Goal: Task Accomplishment & Management: Manage account settings

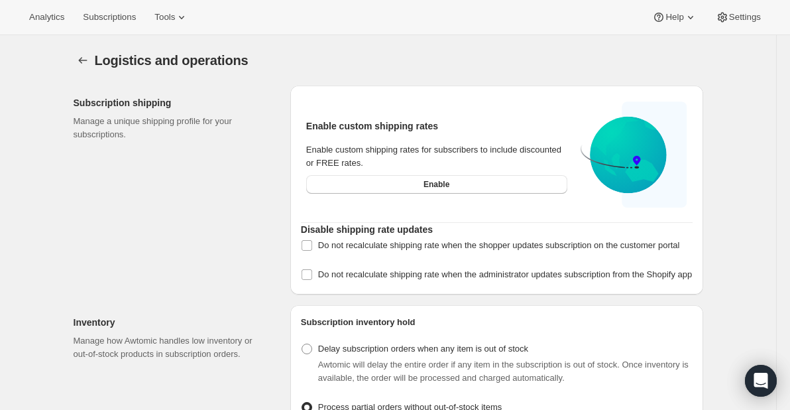
select select "DAY"
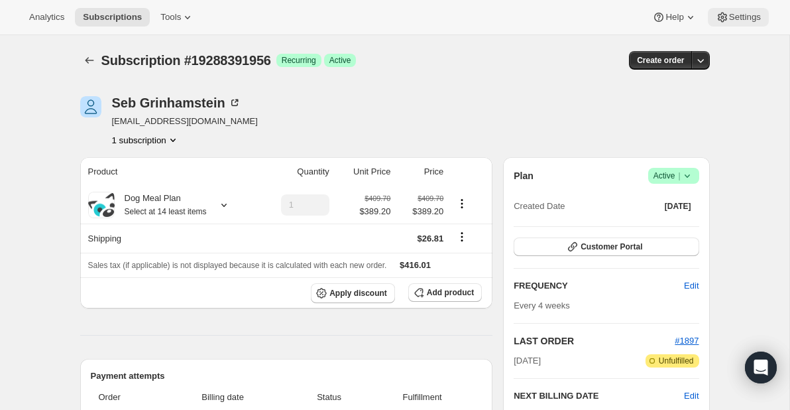
click at [740, 13] on span "Settings" at bounding box center [745, 17] width 32 height 11
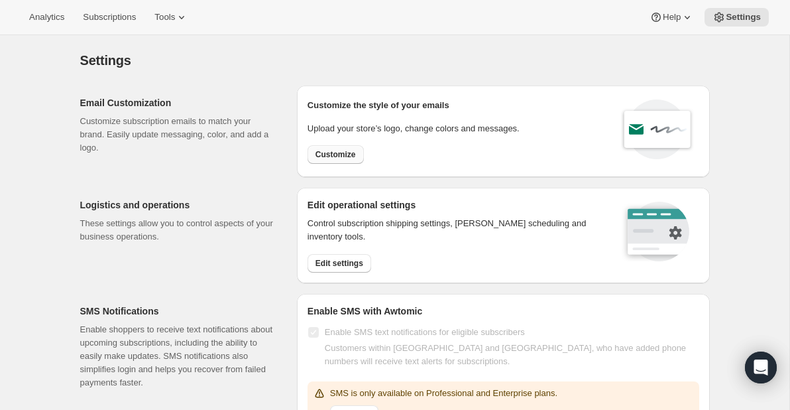
click at [326, 155] on span "Customize" at bounding box center [335, 154] width 40 height 11
select select "subscriptionMessage"
select select "5"
select select "15"
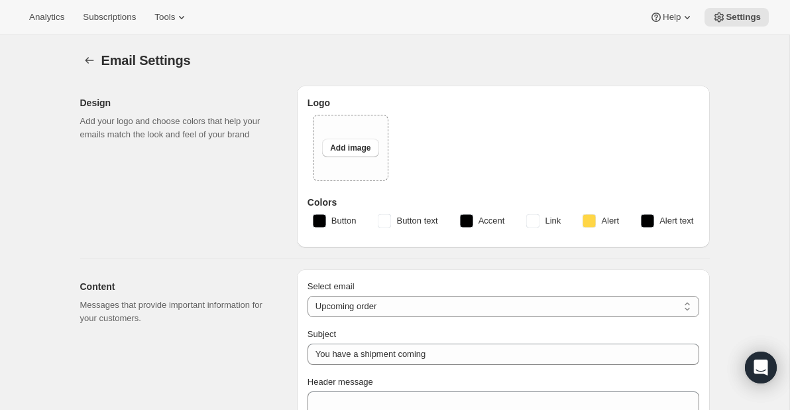
type textarea "Your next meal plan shipment is coming up! Your order will be processed and cre…"
type input "[PERSON_NAME] DEV"
checkbox input "false"
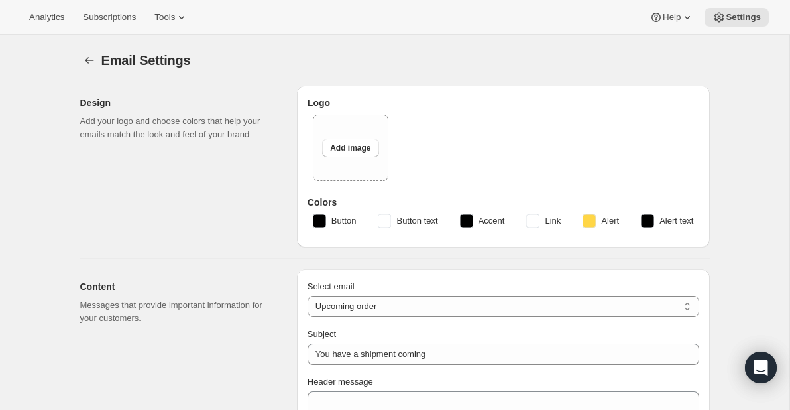
checkbox input "false"
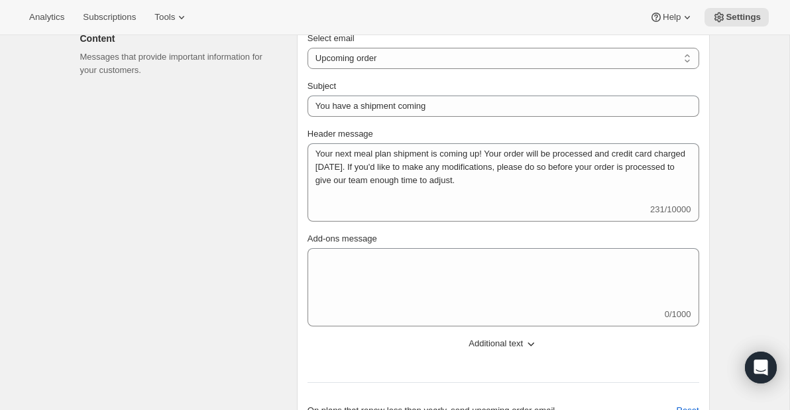
scroll to position [222, 0]
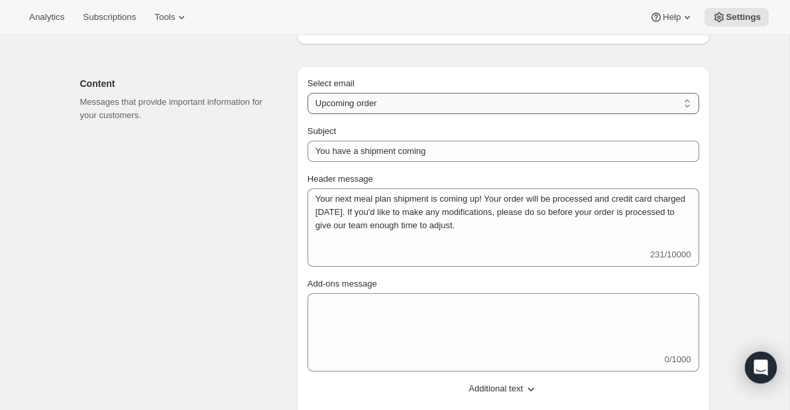
click at [673, 99] on select "New subscription Upcoming order Failed payment Delayed subscription (inventory …" at bounding box center [503, 103] width 392 height 21
select select "welcomeMessage"
click at [307, 93] on select "New subscription Upcoming order Failed payment Delayed subscription (inventory …" at bounding box center [503, 103] width 392 height 21
type input "Your new subscription"
type textarea "Thanks for setting up your subscription meal plan! We know that real, fresh mea…"
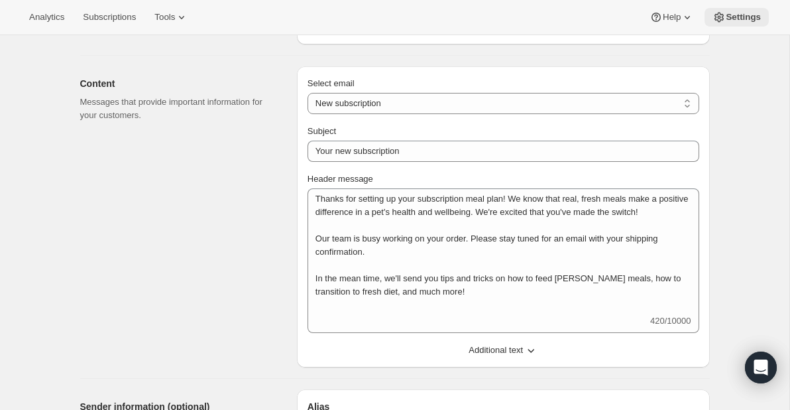
click at [748, 15] on span "Settings" at bounding box center [743, 17] width 35 height 11
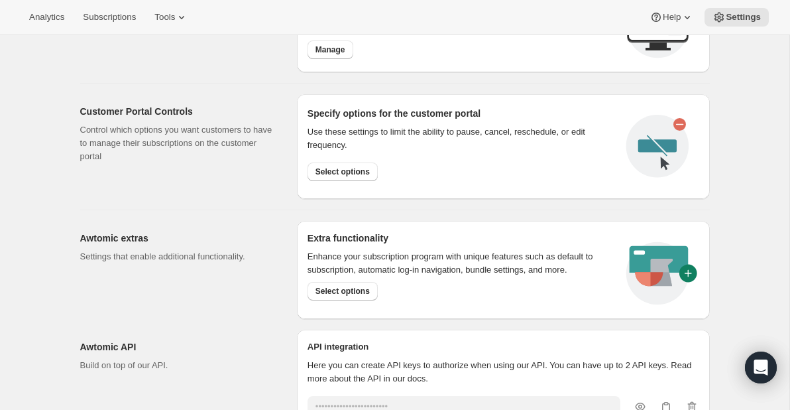
scroll to position [682, 0]
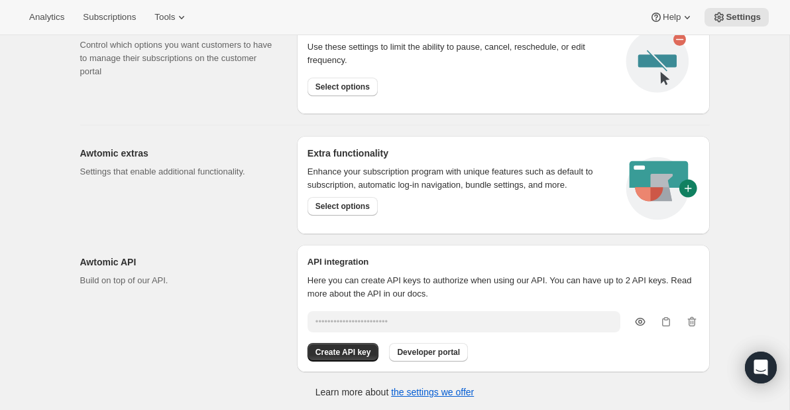
click at [637, 319] on icon "button" at bounding box center [640, 321] width 13 height 13
type input "B0dYMb7PwmaeAlExJUcrc2aK4K7H8b7X18bNHlr3"
click at [661, 319] on icon "button" at bounding box center [665, 321] width 13 height 13
click at [670, 317] on icon "button" at bounding box center [665, 321] width 13 height 13
click at [347, 205] on span "Select options" at bounding box center [342, 206] width 54 height 11
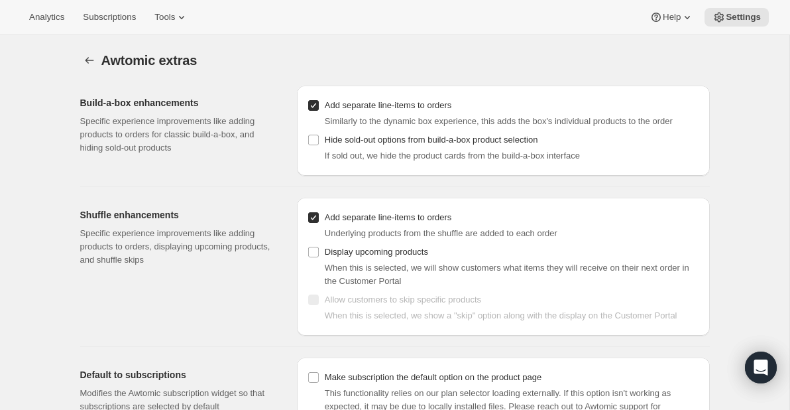
scroll to position [43, 0]
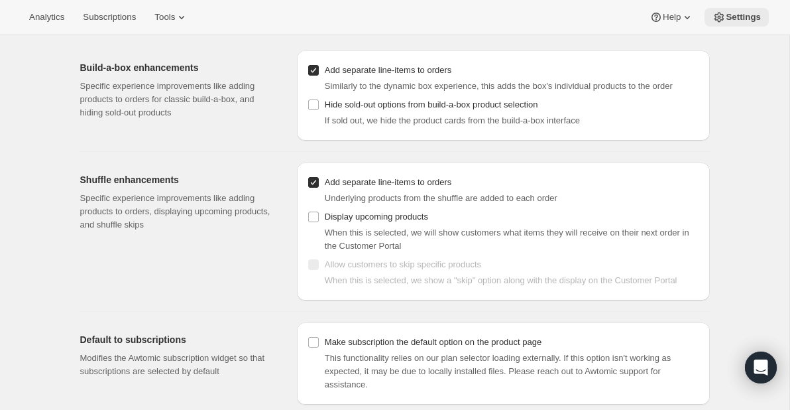
click at [755, 17] on span "Settings" at bounding box center [743, 17] width 35 height 11
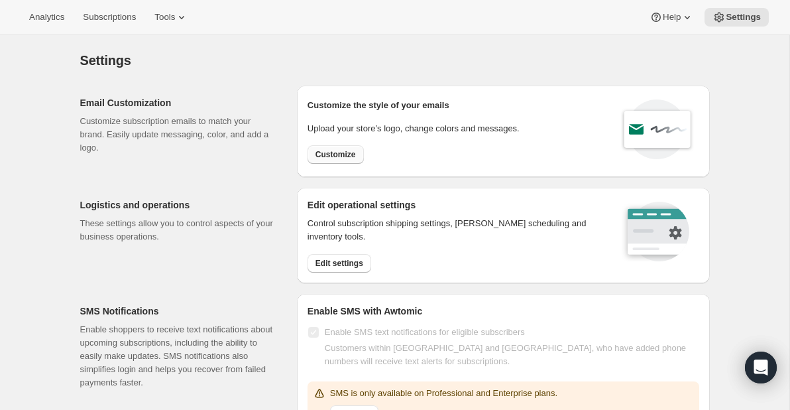
click at [352, 154] on span "Customize" at bounding box center [335, 154] width 40 height 11
select select "subscriptionMessage"
select select "5"
select select "15"
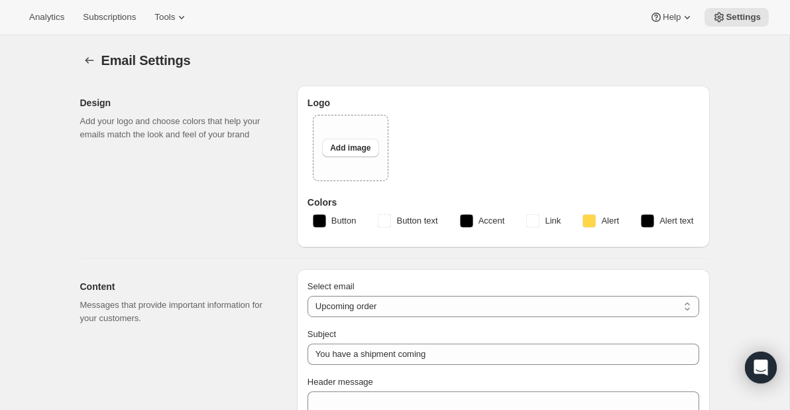
type textarea "Your next meal plan shipment is coming up! Your order will be processed and cre…"
type input "[PERSON_NAME] DEV"
checkbox input "false"
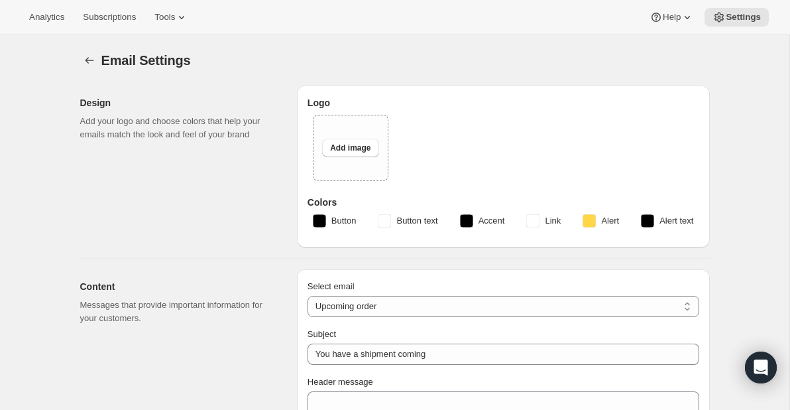
checkbox input "false"
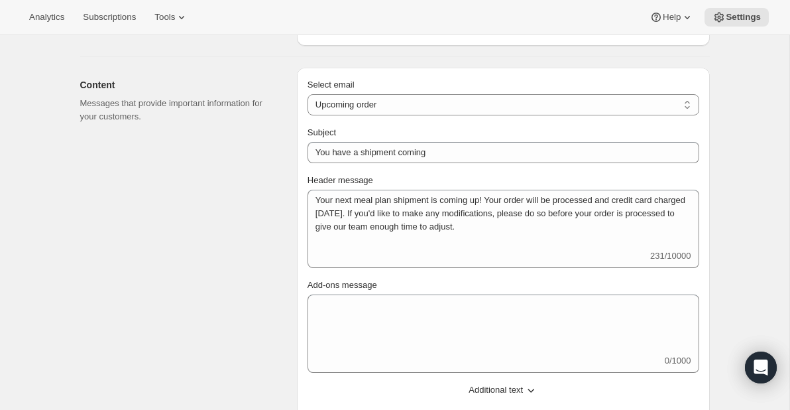
scroll to position [222, 0]
click at [689, 96] on select "New subscription Upcoming order Failed payment Delayed subscription (inventory …" at bounding box center [503, 103] width 392 height 21
select select "welcomeMessage"
click at [307, 93] on select "New subscription Upcoming order Failed payment Delayed subscription (inventory …" at bounding box center [503, 103] width 392 height 21
type input "Your new subscription"
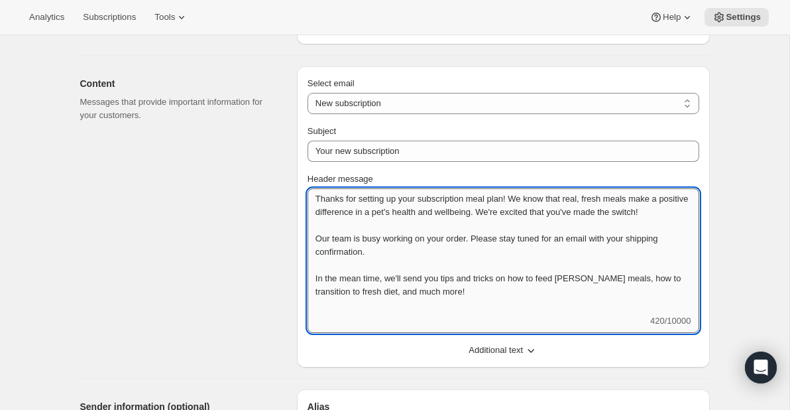
click at [496, 213] on textarea "Thanks for setting up your subscription meal plan! We know that real, fresh mea…" at bounding box center [503, 251] width 392 height 126
type textarea "Thanks for setting up your subscription meal plan! We know that real, fresh mea…"
click at [530, 349] on icon "button" at bounding box center [530, 349] width 13 height 13
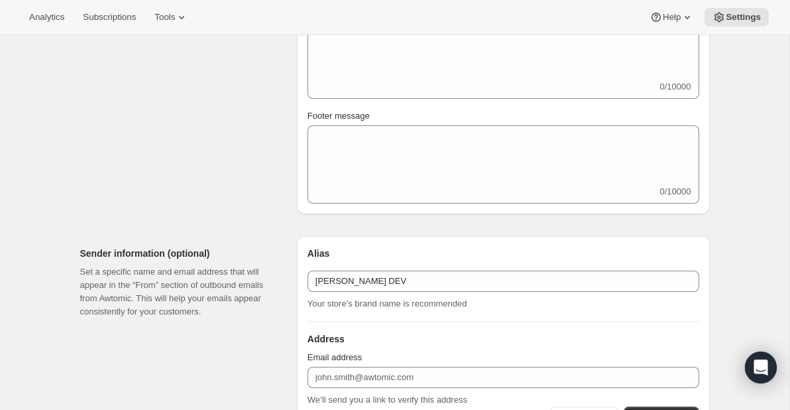
scroll to position [617, 0]
